Goal: Information Seeking & Learning: Learn about a topic

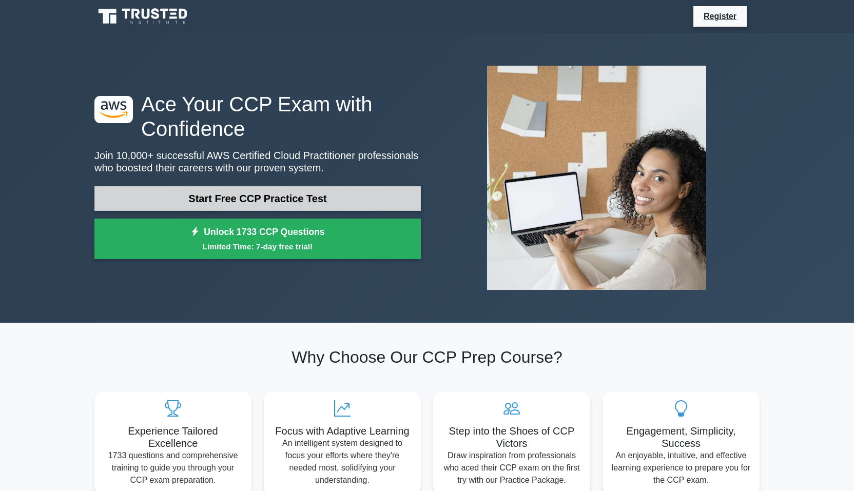
click at [301, 194] on link "Start Free CCP Practice Test" at bounding box center [257, 198] width 326 height 25
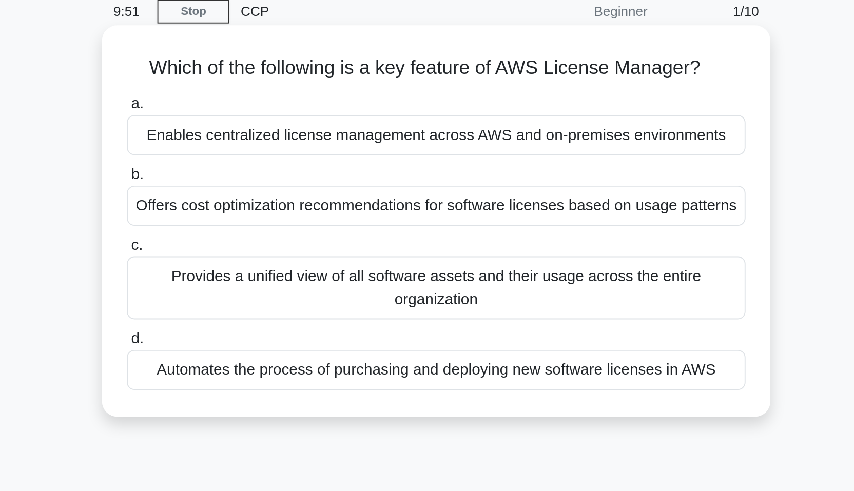
click at [260, 74] on h5 "Which of the following is a key feature of AWS License Manager? .spinner_0XTQ{t…" at bounding box center [427, 80] width 335 height 13
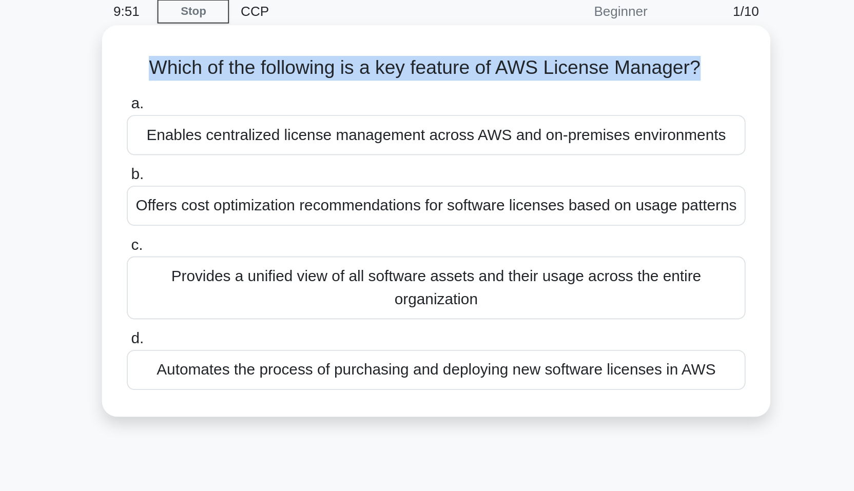
click at [260, 74] on h5 "Which of the following is a key feature of AWS License Manager? .spinner_0XTQ{t…" at bounding box center [427, 80] width 335 height 13
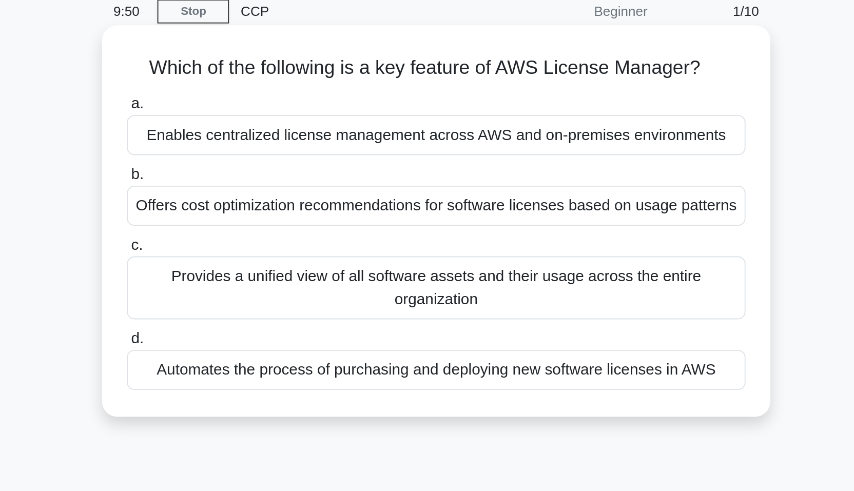
click at [255, 91] on div "a. Enables centralized license management across AWS and on-premises environmen…" at bounding box center [427, 173] width 345 height 164
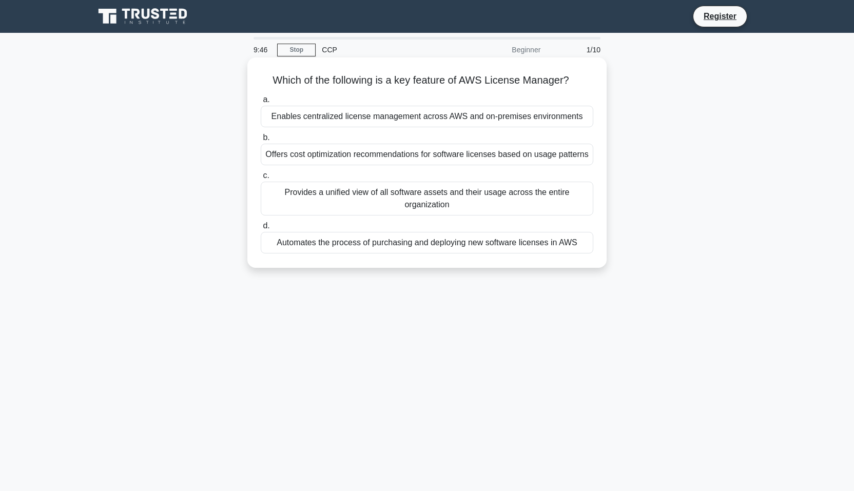
click at [427, 245] on div "Automates the process of purchasing and deploying new software licenses in AWS" at bounding box center [427, 243] width 333 height 22
click at [261, 229] on input "d. Automates the process of purchasing and deploying new software licenses in A…" at bounding box center [261, 226] width 0 height 7
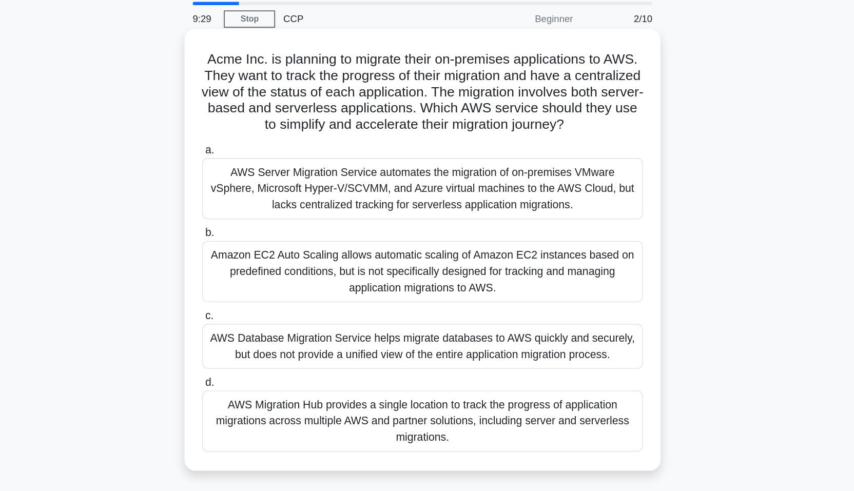
click at [358, 74] on h5 "Acme Inc. is planning to migrate their on-premises applications to AWS. They wa…" at bounding box center [427, 105] width 335 height 63
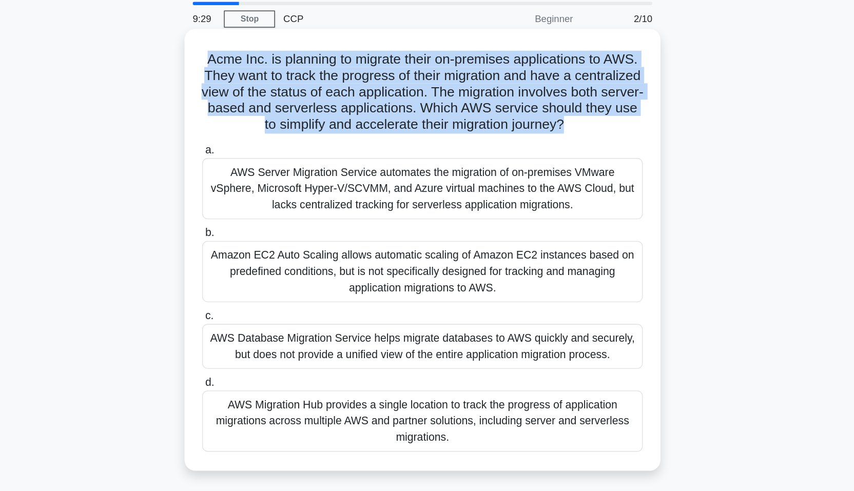
click at [358, 74] on h5 "Acme Inc. is planning to migrate their on-premises applications to AWS. They wa…" at bounding box center [427, 105] width 335 height 63
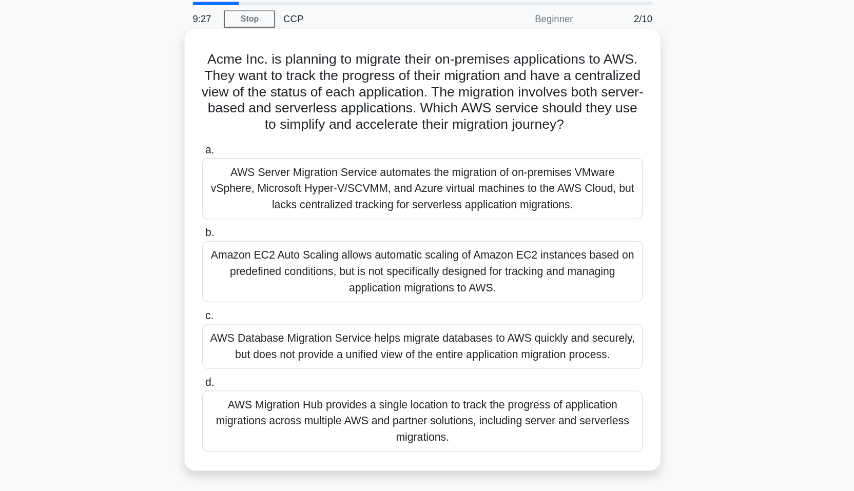
click at [347, 74] on h5 "Acme Inc. is planning to migrate their on-premises applications to AWS. They wa…" at bounding box center [427, 105] width 335 height 63
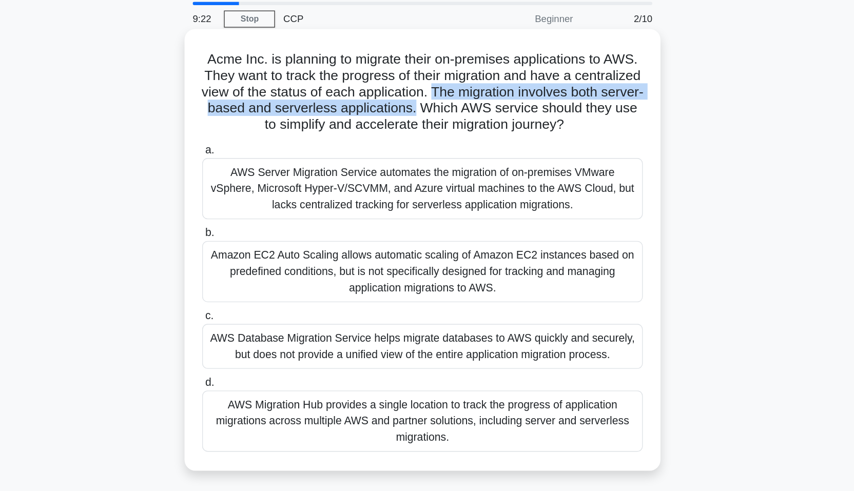
drag, startPoint x: 347, startPoint y: 72, endPoint x: 337, endPoint y: 80, distance: 12.5
click at [337, 80] on h5 "Acme Inc. is planning to migrate their on-premises applications to AWS. They wa…" at bounding box center [427, 105] width 335 height 63
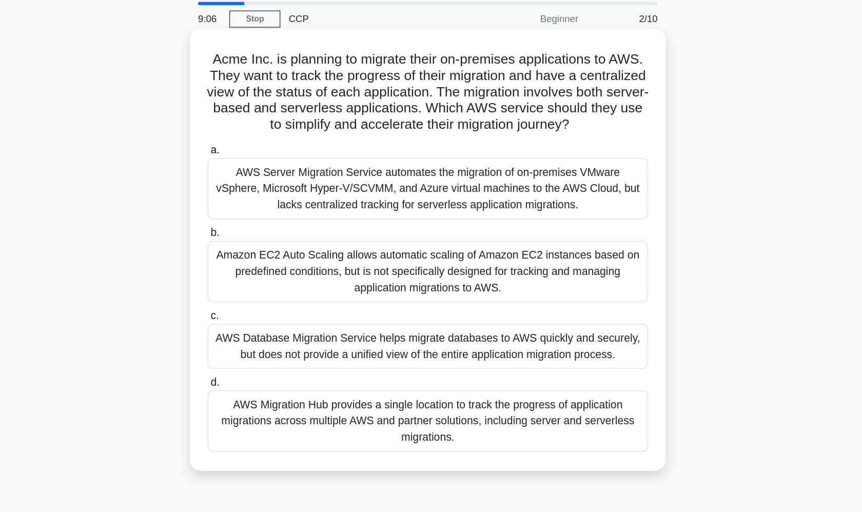
click at [321, 74] on h5 "Acme Inc. is planning to migrate their on-premises applications to AWS. They wa…" at bounding box center [431, 105] width 335 height 63
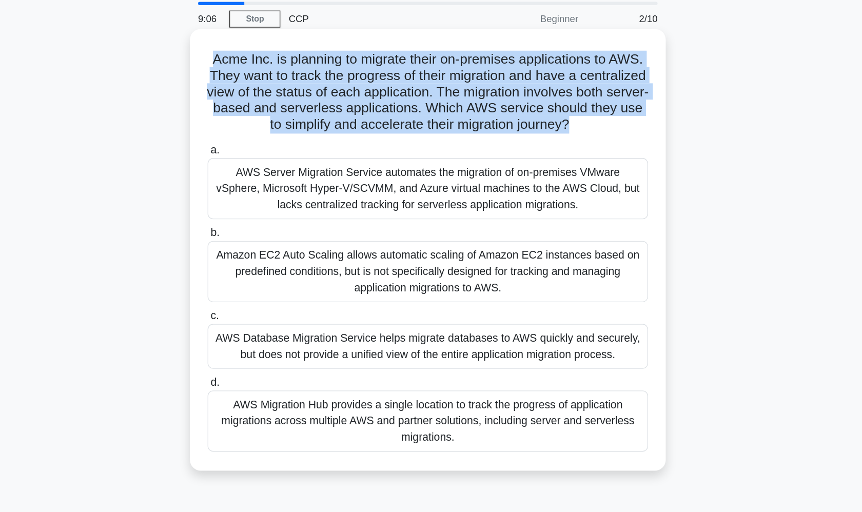
click at [321, 74] on h5 "Acme Inc. is planning to migrate their on-premises applications to AWS. They wa…" at bounding box center [431, 105] width 335 height 63
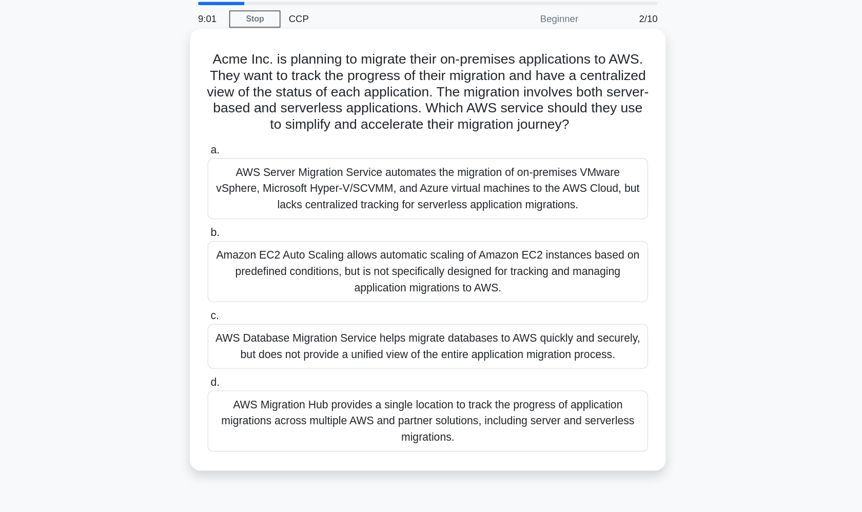
click at [264, 74] on h5 "Acme Inc. is planning to migrate their on-premises applications to AWS. They wa…" at bounding box center [431, 105] width 335 height 63
click at [326, 74] on h5 "Acme Inc. is planning to migrate their on-premises applications to AWS. They wa…" at bounding box center [431, 105] width 335 height 63
click at [265, 74] on h5 "Acme Inc. is planning to migrate their on-premises applications to AWS. They wa…" at bounding box center [431, 105] width 335 height 63
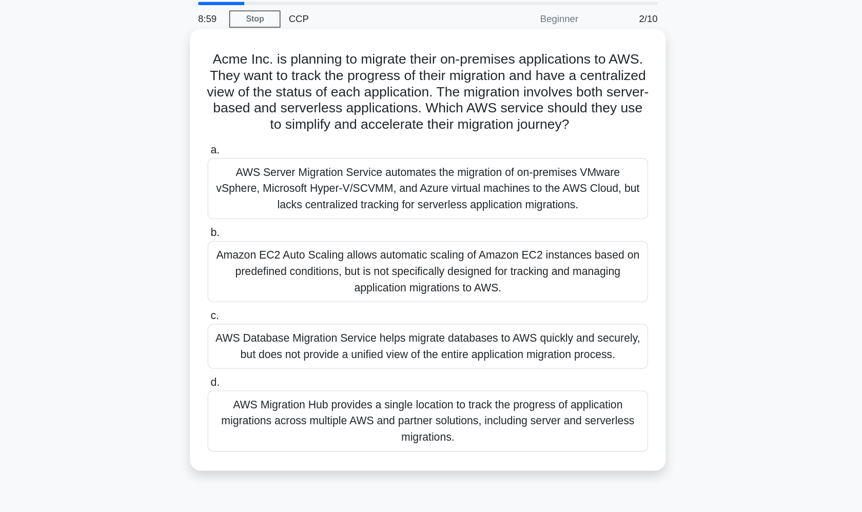
click at [284, 74] on h5 "Acme Inc. is planning to migrate their on-premises applications to AWS. They wa…" at bounding box center [431, 105] width 335 height 63
click at [315, 74] on h5 "Acme Inc. is planning to migrate their on-premises applications to AWS. They wa…" at bounding box center [431, 105] width 335 height 63
click at [401, 74] on h5 "Acme Inc. is planning to migrate their on-premises applications to AWS. They wa…" at bounding box center [431, 105] width 335 height 63
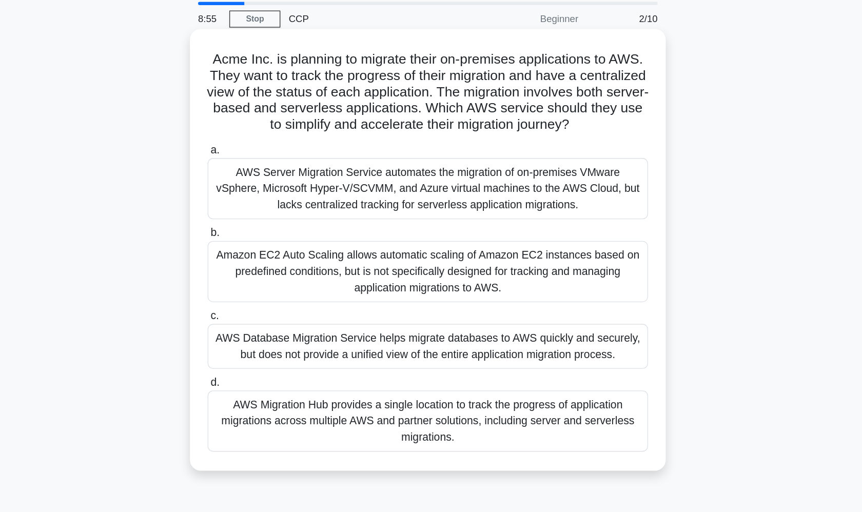
click at [319, 87] on h5 "Acme Inc. is planning to migrate their on-premises applications to AWS. They wa…" at bounding box center [431, 105] width 335 height 63
click at [374, 86] on h5 "Acme Inc. is planning to migrate their on-premises applications to AWS. They wa…" at bounding box center [431, 105] width 335 height 63
click at [406, 87] on h5 "Acme Inc. is planning to migrate their on-premises applications to AWS. They wa…" at bounding box center [431, 105] width 335 height 63
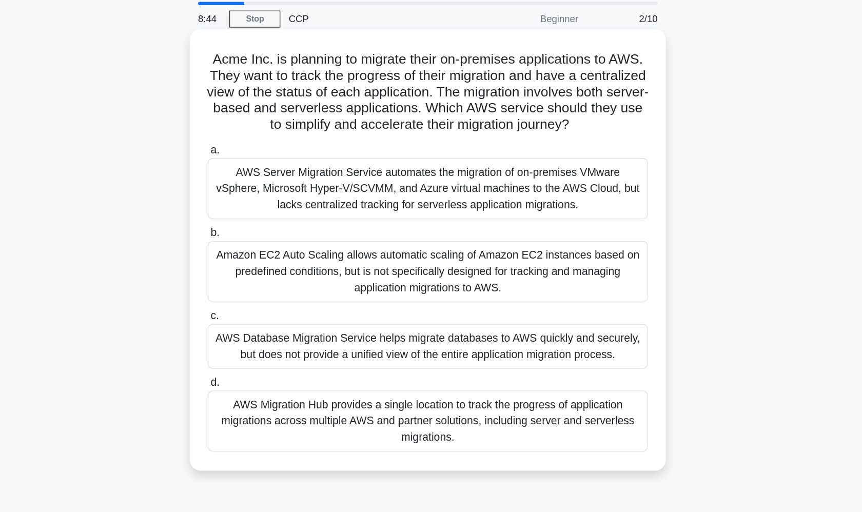
click at [351, 155] on div "AWS Server Migration Service automates the migration of on-premises VMware vSph…" at bounding box center [431, 178] width 333 height 46
click at [265, 146] on input "a. AWS Server Migration Service automates the migration of on-premises VMware v…" at bounding box center [265, 149] width 0 height 7
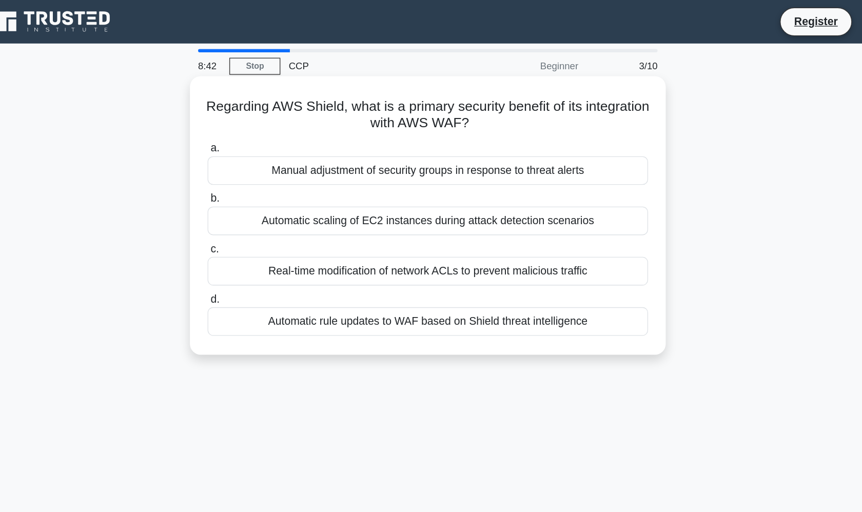
click at [301, 88] on h5 "Regarding AWS Shield, what is a primary security benefit of its integration wit…" at bounding box center [431, 87] width 335 height 26
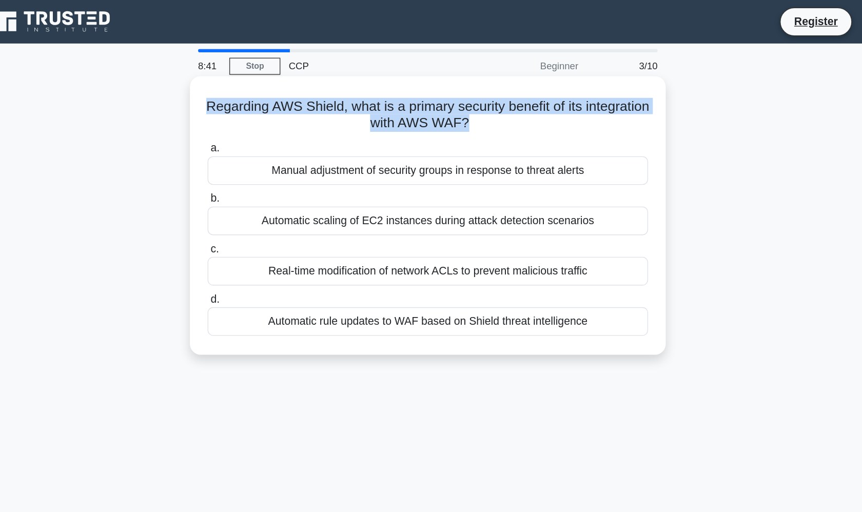
click at [301, 88] on h5 "Regarding AWS Shield, what is a primary security benefit of its integration wit…" at bounding box center [431, 87] width 335 height 26
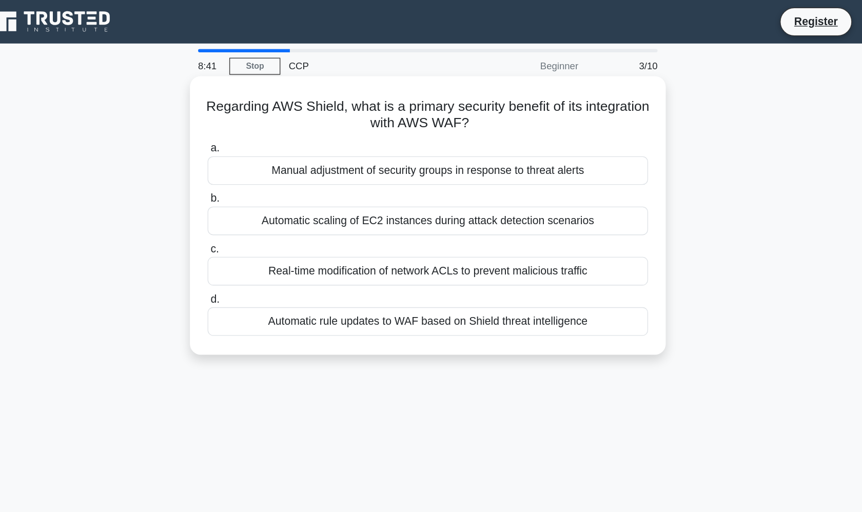
click at [315, 86] on h5 "Regarding AWS Shield, what is a primary security benefit of its integration wit…" at bounding box center [431, 87] width 335 height 26
click at [326, 83] on h5 "Regarding AWS Shield, what is a primary security benefit of its integration wit…" at bounding box center [431, 87] width 335 height 26
click at [351, 77] on h5 "Regarding AWS Shield, what is a primary security benefit of its integration wit…" at bounding box center [431, 87] width 335 height 26
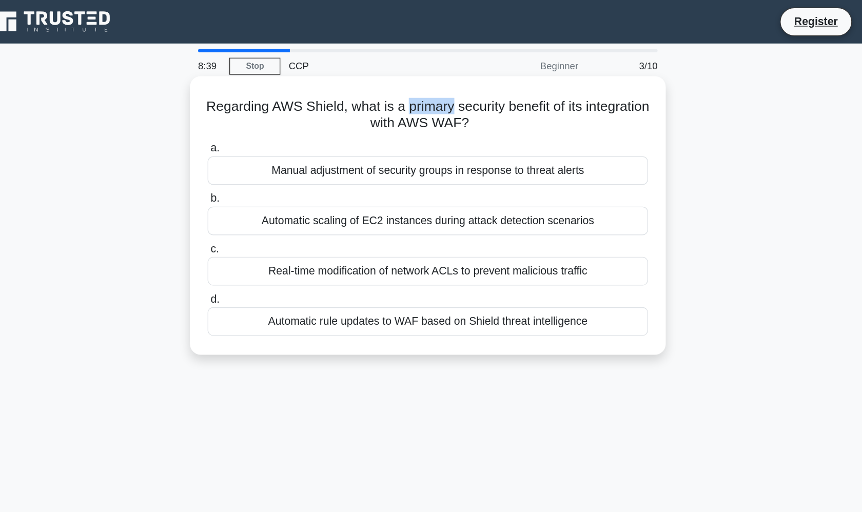
click at [355, 81] on h5 "Regarding AWS Shield, what is a primary security benefit of its integration wit…" at bounding box center [431, 87] width 335 height 26
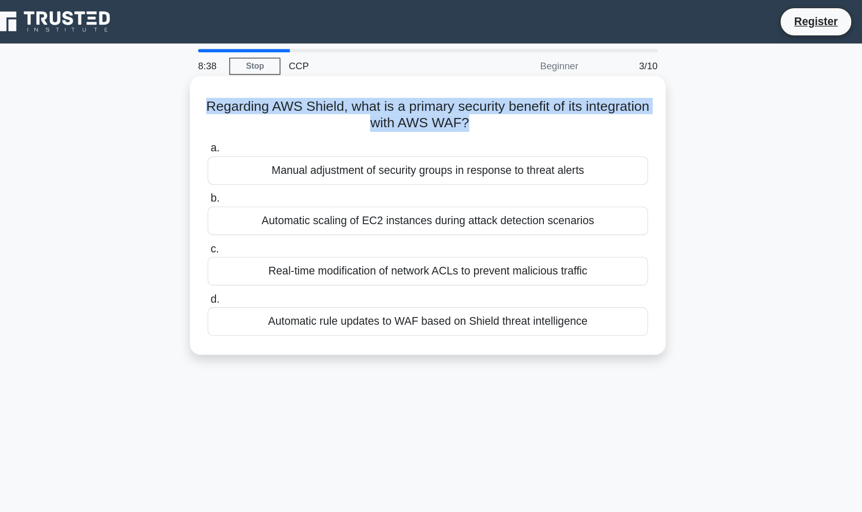
click at [355, 81] on h5 "Regarding AWS Shield, what is a primary security benefit of its integration wit…" at bounding box center [431, 87] width 335 height 26
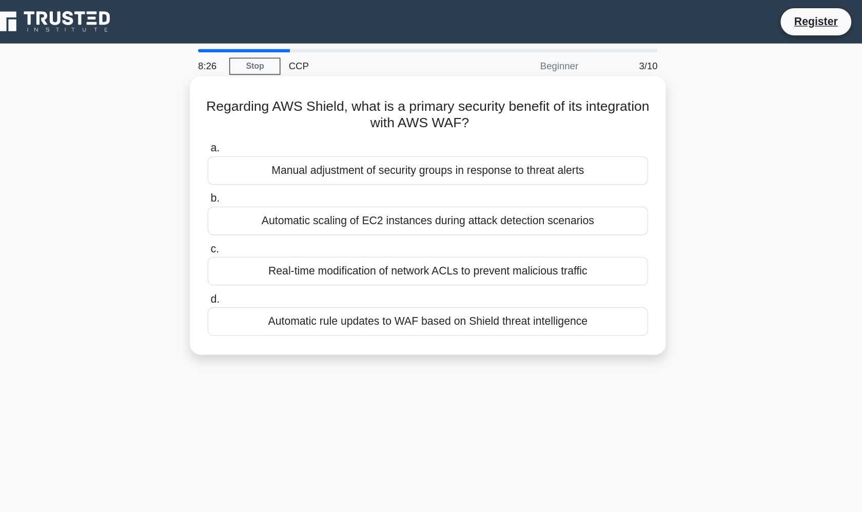
click at [362, 166] on div "Automatic scaling of EC2 instances during attack detection scenarios" at bounding box center [431, 167] width 333 height 22
click at [265, 153] on input "b. Automatic scaling of EC2 instances during attack detection scenarios" at bounding box center [265, 150] width 0 height 7
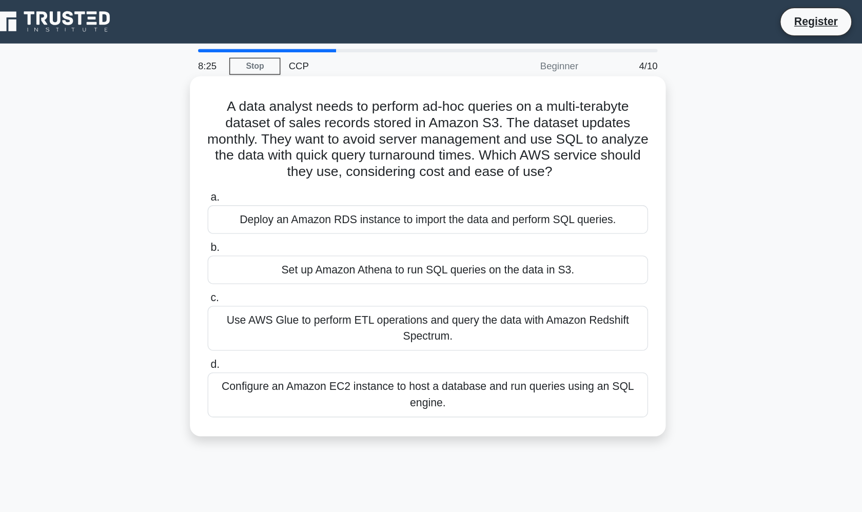
click at [290, 86] on h5 "A data analyst needs to perform ad-hoc queries on a multi-terabyte dataset of s…" at bounding box center [431, 105] width 335 height 63
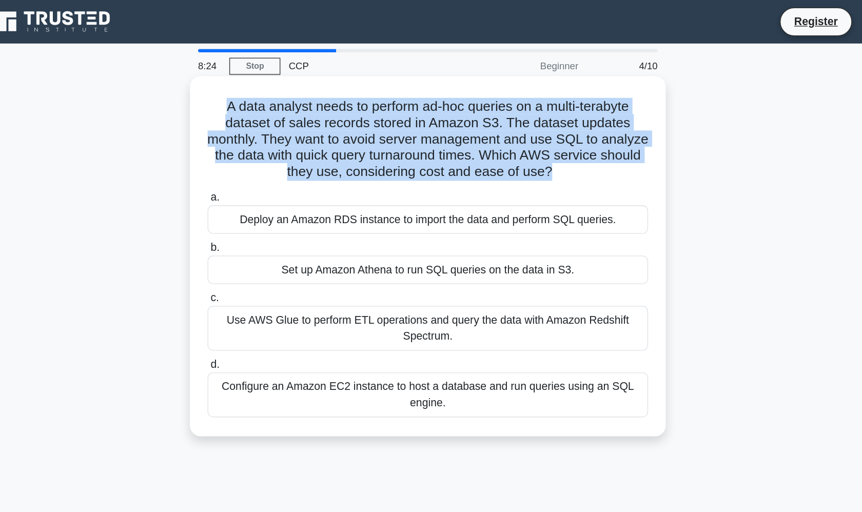
click at [290, 86] on h5 "A data analyst needs to perform ad-hoc queries on a multi-terabyte dataset of s…" at bounding box center [431, 105] width 335 height 63
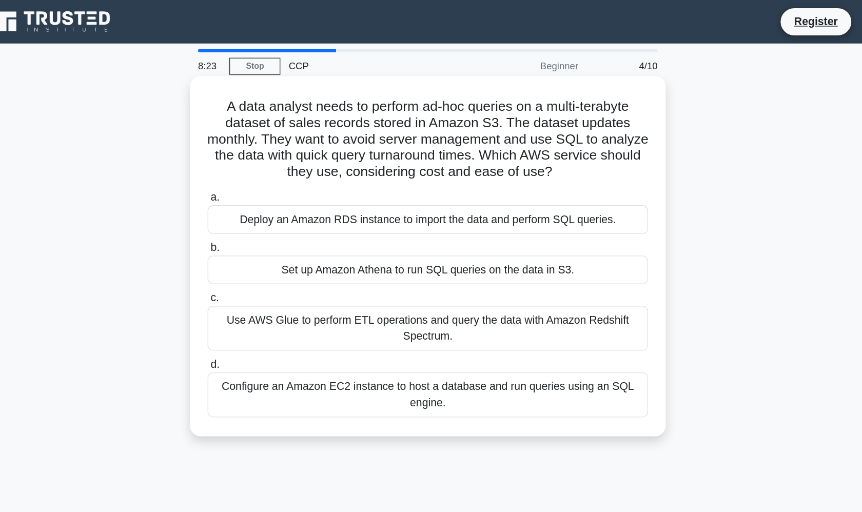
click at [297, 86] on h5 "A data analyst needs to perform ad-hoc queries on a multi-terabyte dataset of s…" at bounding box center [431, 105] width 335 height 63
